Goal: Find specific page/section

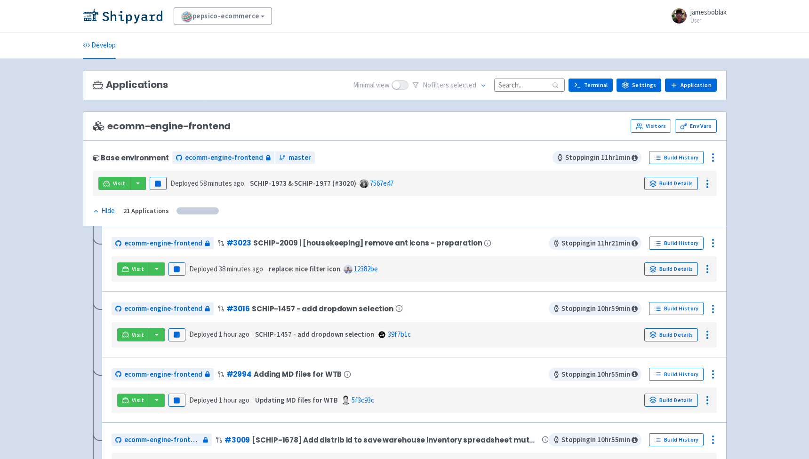
click at [528, 82] on input at bounding box center [529, 85] width 71 height 13
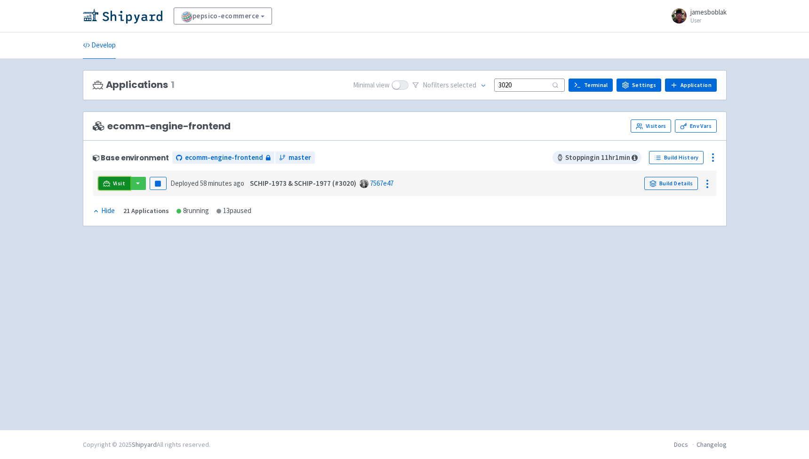
click at [111, 183] on link "Visit" at bounding box center [114, 183] width 32 height 13
click at [113, 181] on span "Visit" at bounding box center [119, 184] width 12 height 8
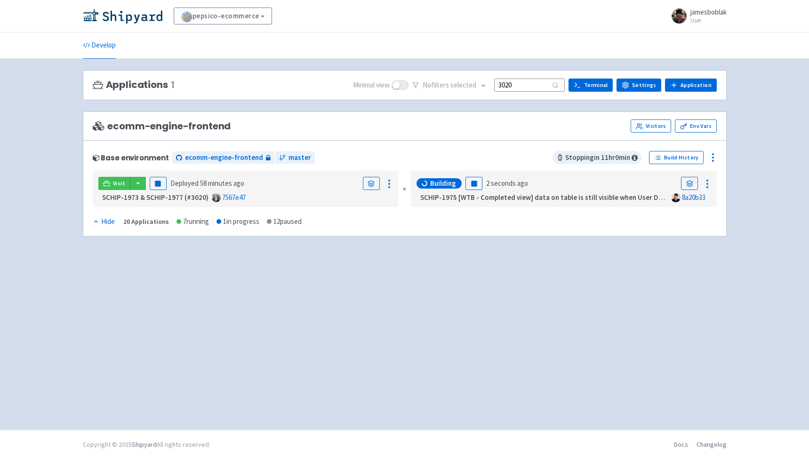
drag, startPoint x: 511, startPoint y: 87, endPoint x: 476, endPoint y: 80, distance: 36.3
click at [476, 80] on div "No filter s selected 3020" at bounding box center [488, 85] width 152 height 15
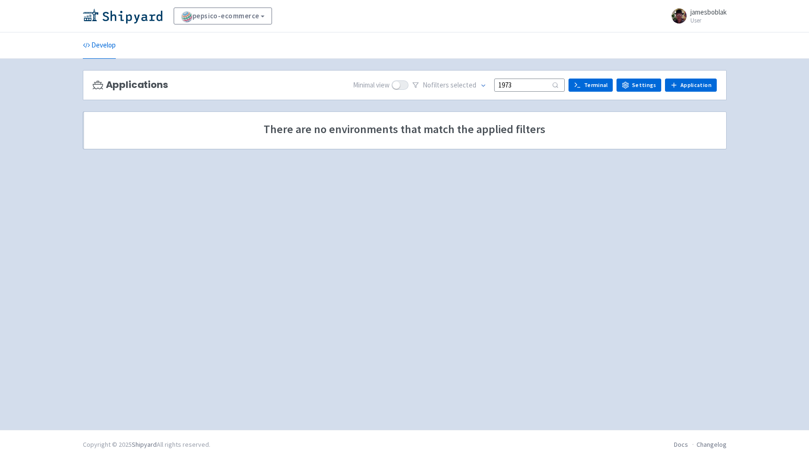
drag, startPoint x: 521, startPoint y: 86, endPoint x: 480, endPoint y: 83, distance: 41.0
click at [480, 83] on div "No filter s selected 1973" at bounding box center [488, 85] width 152 height 15
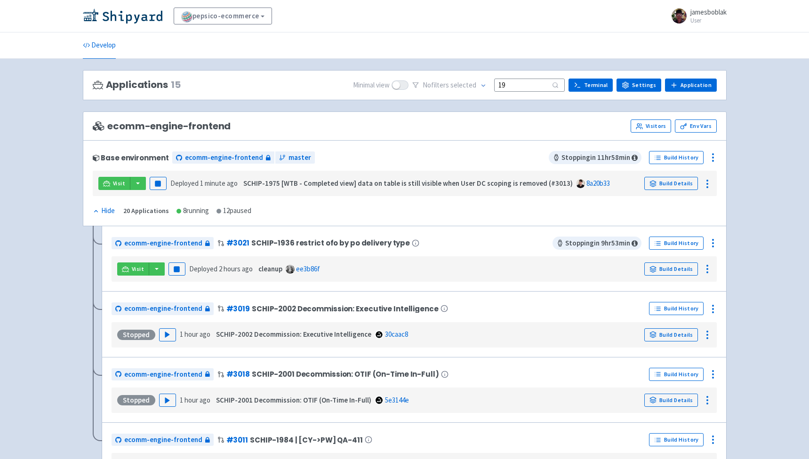
type input "1"
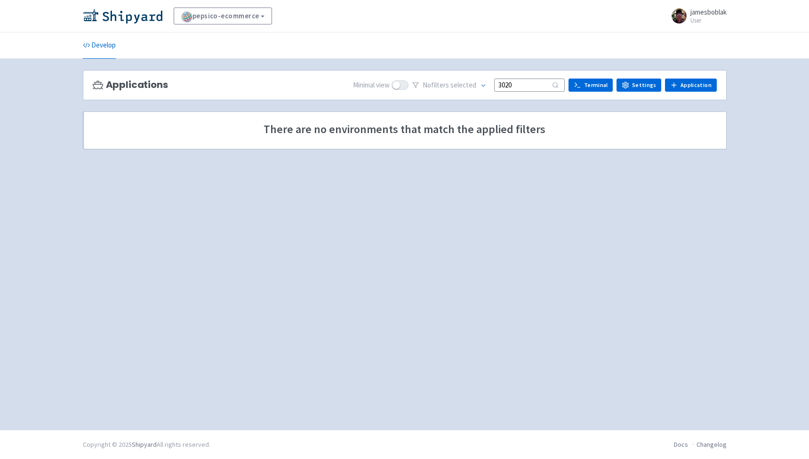
type input "3020"
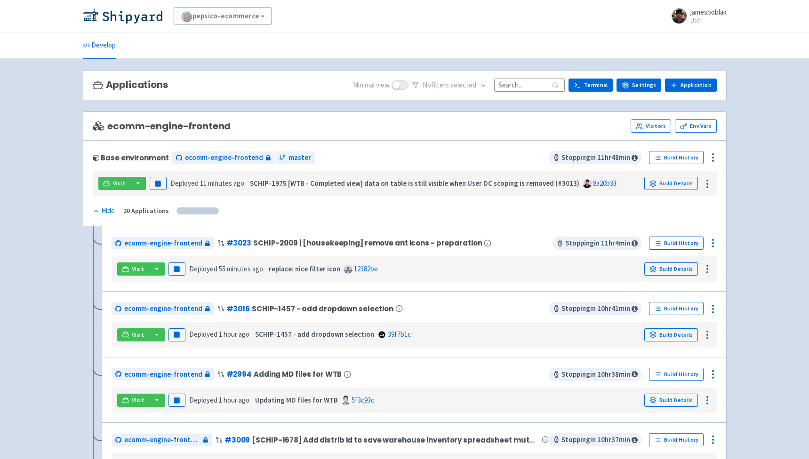
click at [524, 86] on input at bounding box center [529, 85] width 71 height 13
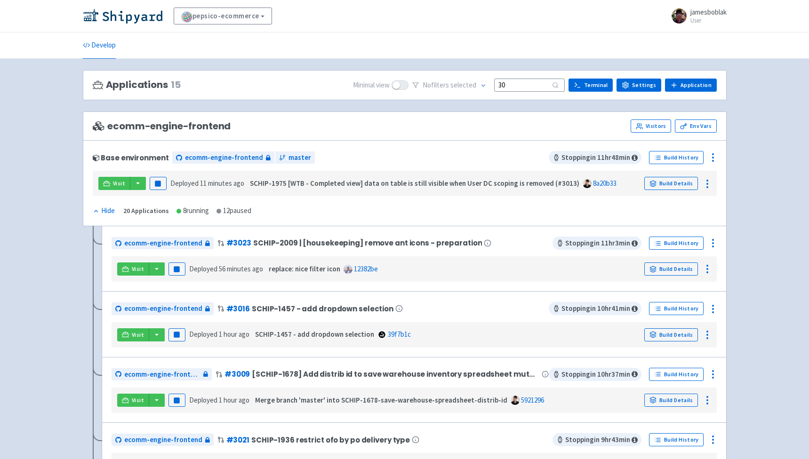
type input "3"
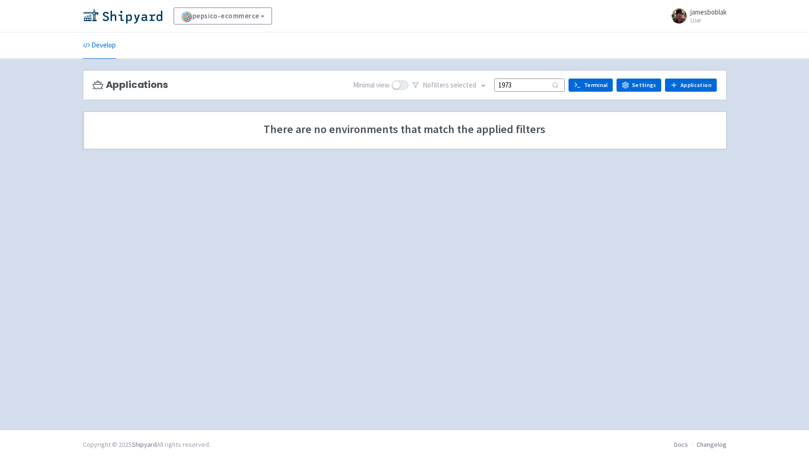
drag, startPoint x: 528, startPoint y: 87, endPoint x: 486, endPoint y: 79, distance: 43.2
click at [487, 80] on div "No filter s selected 1973" at bounding box center [488, 85] width 152 height 15
type input "3020"
